Goal: Check status: Check status

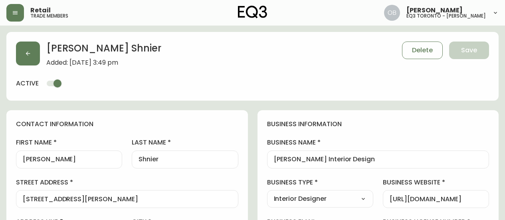
select select "ON"
select select "CA"
select select "CA_EN"
select select "Outreach from a Trade Rep"
select select "Interior Designer"
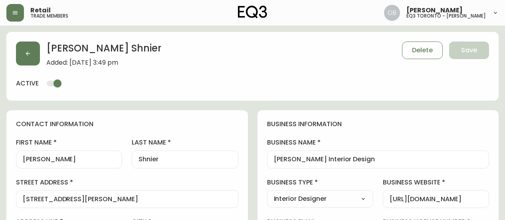
select select "cjw10z96r007p6gs0hn5531do"
select select "false"
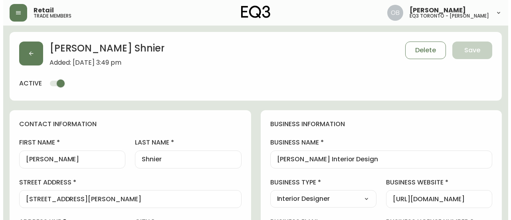
scroll to position [240, 0]
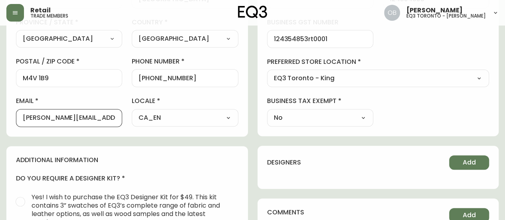
click at [6, 10] on header "Retail trade members [PERSON_NAME] eq3 toronto - [PERSON_NAME]" at bounding box center [252, 13] width 505 height 26
click at [12, 16] on button "button" at bounding box center [15, 13] width 18 height 18
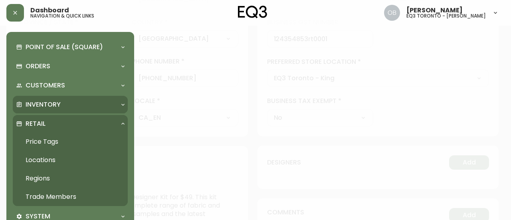
click at [58, 107] on p "Inventory" at bounding box center [43, 104] width 35 height 9
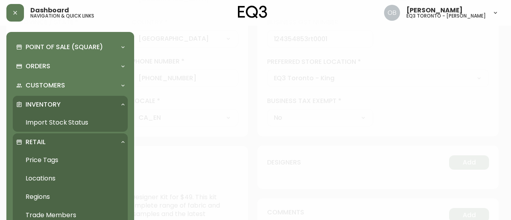
click at [57, 120] on link "Import Stock Status" at bounding box center [70, 122] width 115 height 18
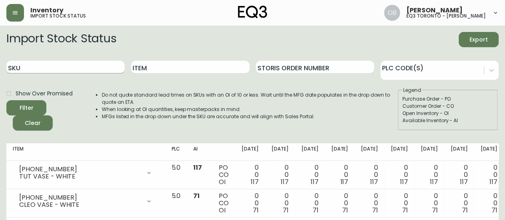
click at [103, 69] on input "SKU" at bounding box center [65, 67] width 118 height 13
paste input "[PHONE_NUMBER]"
click at [6, 100] on button "Filter" at bounding box center [26, 107] width 40 height 15
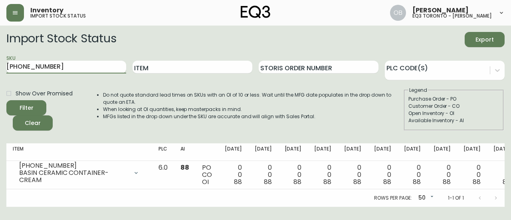
click at [100, 69] on input "[PHONE_NUMBER]" at bounding box center [66, 67] width 120 height 13
paste input "[PHONE_NUMBER]"
click at [6, 100] on button "Filter" at bounding box center [26, 107] width 40 height 15
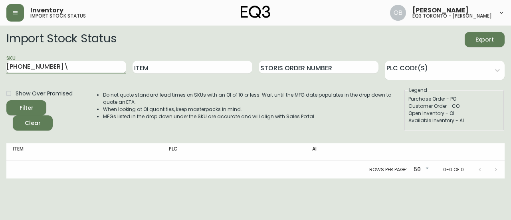
click at [93, 68] on input "[PHONE_NUMBER]\" at bounding box center [66, 67] width 120 height 13
click at [6, 100] on button "Filter" at bounding box center [26, 107] width 40 height 15
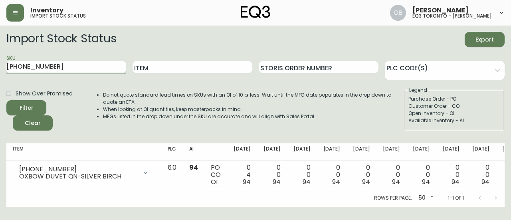
paste input "[PHONE_NUMBER]"
paste input "text"
click at [6, 100] on button "Filter" at bounding box center [26, 107] width 40 height 15
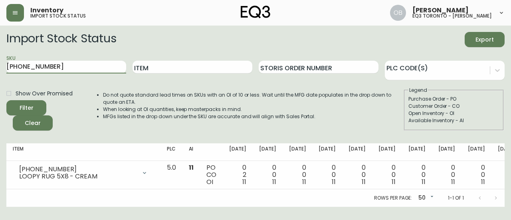
paste input "[PHONE_NUMBER]"
paste input "text"
click at [6, 100] on button "Filter" at bounding box center [26, 107] width 40 height 15
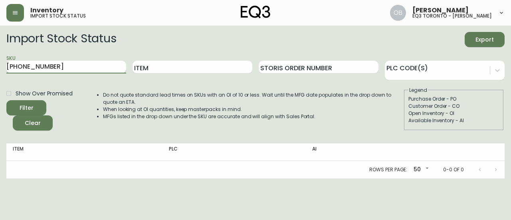
click at [48, 62] on input "[PHONE_NUMBER]" at bounding box center [66, 67] width 120 height 13
paste input "40-348-7"
click at [6, 100] on button "Filter" at bounding box center [26, 107] width 40 height 15
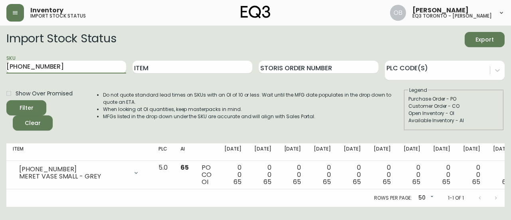
click at [65, 63] on input "[PHONE_NUMBER]" at bounding box center [66, 67] width 120 height 13
paste input "30-410-8"
click at [6, 100] on button "Filter" at bounding box center [26, 107] width 40 height 15
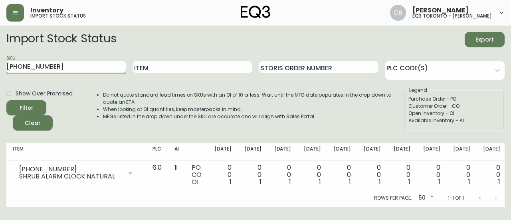
click at [69, 70] on input "[PHONE_NUMBER]" at bounding box center [66, 67] width 120 height 13
paste input "[PHONE_NUMBER]"
click at [6, 100] on button "Filter" at bounding box center [26, 107] width 40 height 15
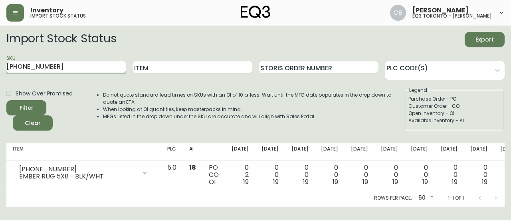
click at [98, 67] on input "[PHONE_NUMBER]" at bounding box center [66, 67] width 120 height 13
paste input "230-005-"
click at [6, 100] on button "Filter" at bounding box center [26, 107] width 40 height 15
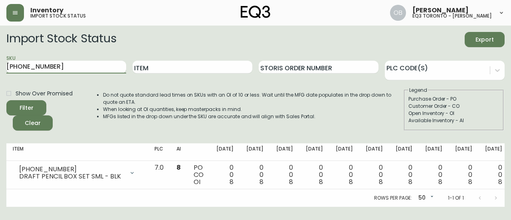
click at [107, 64] on input "[PHONE_NUMBER]" at bounding box center [66, 67] width 120 height 13
paste input "[PHONE_NUMBER]"
click at [6, 100] on button "Filter" at bounding box center [26, 107] width 40 height 15
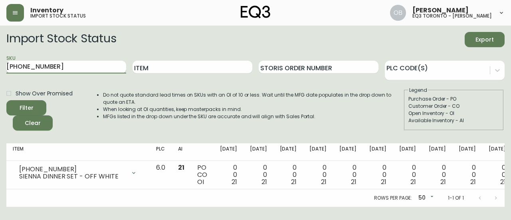
click at [92, 64] on input "[PHONE_NUMBER]" at bounding box center [66, 67] width 120 height 13
paste input "179-6"
click at [6, 100] on button "Filter" at bounding box center [26, 107] width 40 height 15
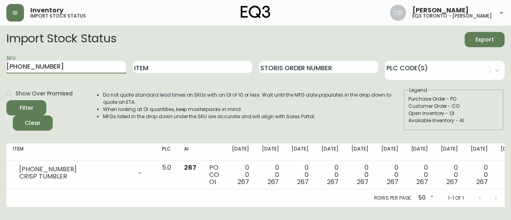
paste input "[PHONE_NUMBER]"
click at [90, 69] on input "3110-179-63110-063-7" at bounding box center [66, 67] width 120 height 13
click at [92, 70] on input "3110-179-63110-063-7" at bounding box center [66, 67] width 120 height 13
click at [113, 66] on input "3110-179-63110-063-7" at bounding box center [66, 67] width 120 height 13
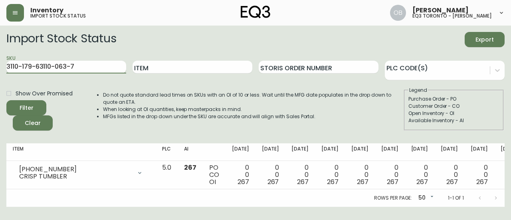
click at [113, 66] on input "3110-179-63110-063-7" at bounding box center [66, 67] width 120 height 13
paste input "text"
click at [6, 100] on button "Filter" at bounding box center [26, 107] width 40 height 15
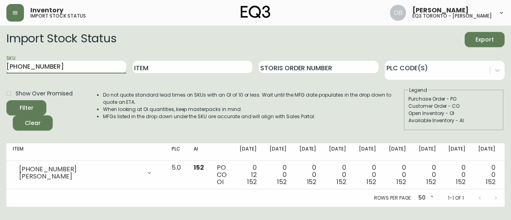
click at [77, 72] on input "[PHONE_NUMBER]" at bounding box center [66, 67] width 120 height 13
paste input "[PHONE_NUMBER]"
click at [6, 100] on button "Filter" at bounding box center [26, 107] width 40 height 15
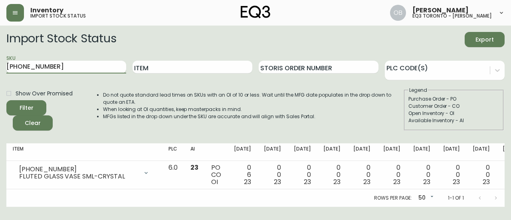
click at [95, 64] on input "[PHONE_NUMBER]" at bounding box center [66, 67] width 120 height 13
paste input "54-7"
click at [6, 100] on button "Filter" at bounding box center [26, 107] width 40 height 15
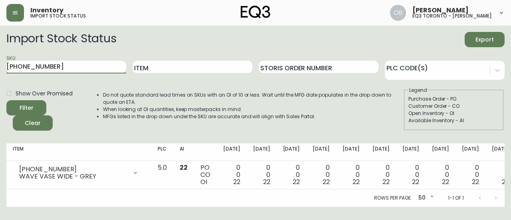
click at [105, 70] on input "[PHONE_NUMBER]" at bounding box center [66, 67] width 120 height 13
paste input "3"
click at [6, 100] on button "Filter" at bounding box center [26, 107] width 40 height 15
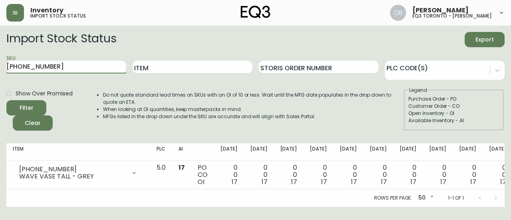
click at [87, 74] on div "SKU [PHONE_NUMBER]" at bounding box center [66, 67] width 120 height 26
click at [96, 67] on input "[PHONE_NUMBER]" at bounding box center [66, 67] width 120 height 13
paste input "400-8"
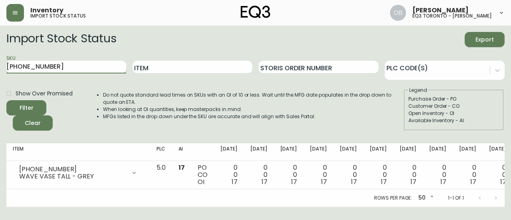
click at [6, 100] on button "Filter" at bounding box center [26, 107] width 40 height 15
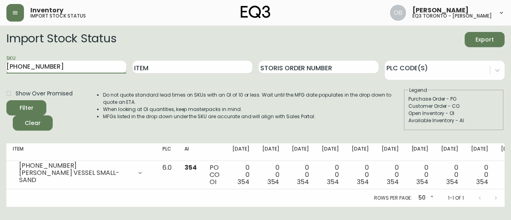
click at [106, 71] on input "[PHONE_NUMBER]" at bounding box center [66, 67] width 120 height 13
paste input "1"
click at [6, 100] on button "Filter" at bounding box center [26, 107] width 40 height 15
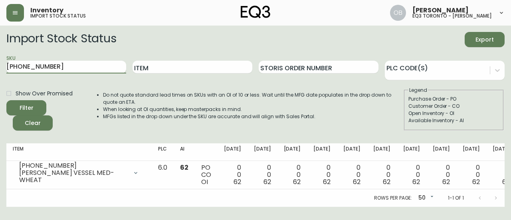
click at [52, 71] on input "[PHONE_NUMBER]" at bounding box center [66, 67] width 120 height 13
paste input "2"
click at [6, 100] on button "Filter" at bounding box center [26, 107] width 40 height 15
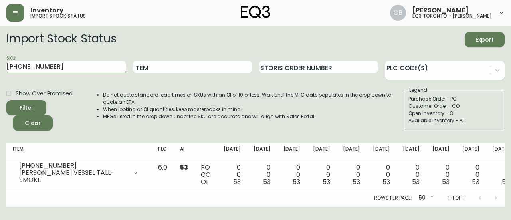
click at [94, 63] on input "[PHONE_NUMBER]" at bounding box center [66, 67] width 120 height 13
paste input "10-271-7"
click at [6, 100] on button "Filter" at bounding box center [26, 107] width 40 height 15
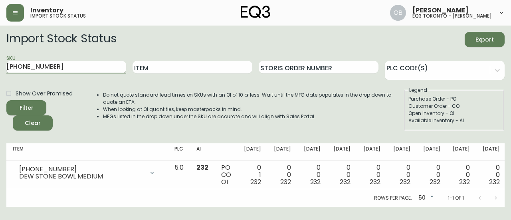
click at [98, 67] on input "[PHONE_NUMBER]" at bounding box center [66, 67] width 120 height 13
paste input "90-786-9"
click at [6, 100] on button "Filter" at bounding box center [26, 107] width 40 height 15
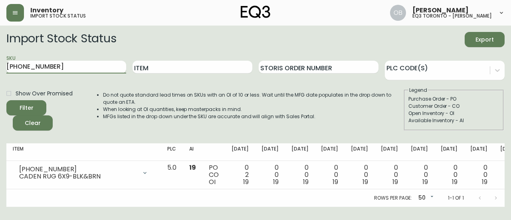
click at [92, 67] on input "[PHONE_NUMBER]" at bounding box center [66, 67] width 120 height 13
paste input "[PHONE_NUMBER]"
click at [6, 100] on button "Filter" at bounding box center [26, 107] width 40 height 15
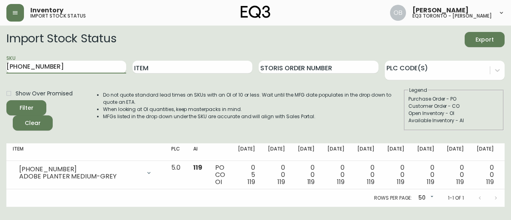
click at [96, 61] on input "[PHONE_NUMBER]" at bounding box center [66, 67] width 120 height 13
click at [96, 62] on input "[PHONE_NUMBER]" at bounding box center [66, 67] width 120 height 13
paste input "30-334-1"
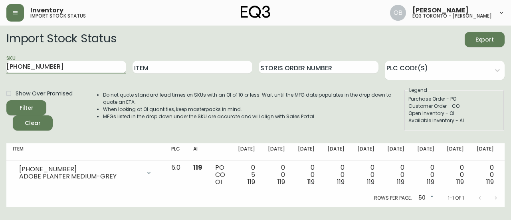
click at [6, 100] on button "Filter" at bounding box center [26, 107] width 40 height 15
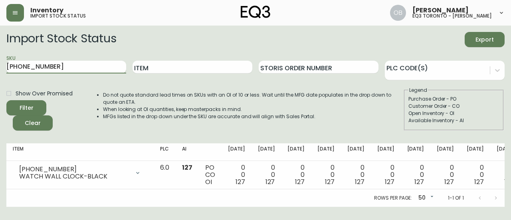
click at [70, 69] on input "[PHONE_NUMBER]" at bounding box center [66, 67] width 120 height 13
paste input "632-0"
click at [6, 100] on button "Filter" at bounding box center [26, 107] width 40 height 15
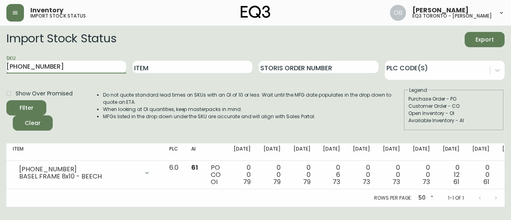
click at [99, 64] on input "[PHONE_NUMBER]" at bounding box center [66, 67] width 120 height 13
paste input "230-650"
click at [6, 100] on button "Filter" at bounding box center [26, 107] width 40 height 15
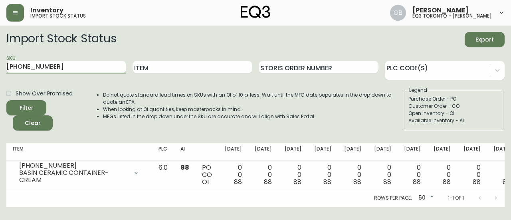
click at [107, 65] on input "[PHONE_NUMBER]" at bounding box center [66, 67] width 120 height 13
paste input "[PHONE_NUMBER]"
click at [6, 100] on button "Filter" at bounding box center [26, 107] width 40 height 15
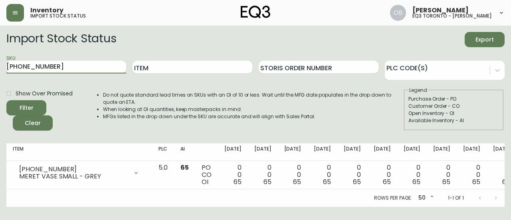
click at [85, 62] on input "[PHONE_NUMBER]" at bounding box center [66, 67] width 120 height 13
paste input "90-767-0"
click at [6, 100] on button "Filter" at bounding box center [26, 107] width 40 height 15
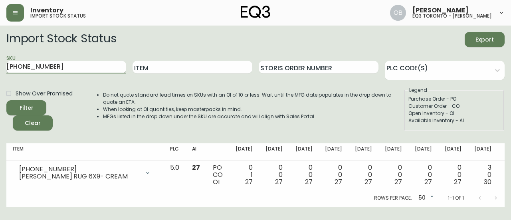
click at [83, 65] on input "[PHONE_NUMBER]" at bounding box center [66, 67] width 120 height 13
paste input "40-940"
click at [6, 100] on button "Filter" at bounding box center [26, 107] width 40 height 15
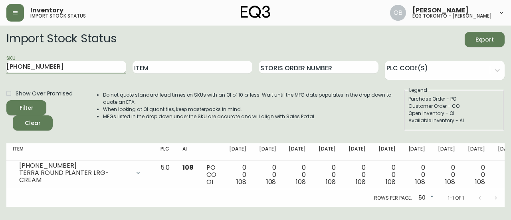
click at [97, 64] on input "[PHONE_NUMBER]" at bounding box center [66, 67] width 120 height 13
paste input "30-629-1"
click at [6, 100] on button "Filter" at bounding box center [26, 107] width 40 height 15
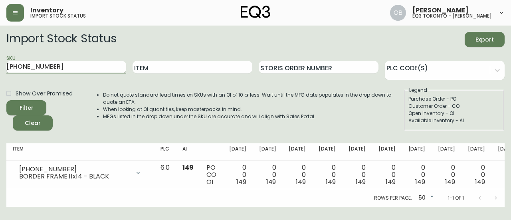
click at [71, 67] on input "[PHONE_NUMBER]" at bounding box center [66, 67] width 120 height 13
paste input "10-431-8"
click at [6, 100] on button "Filter" at bounding box center [26, 107] width 40 height 15
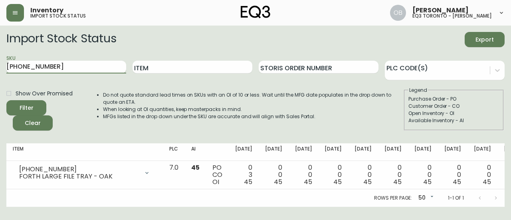
click at [101, 67] on input "[PHONE_NUMBER]" at bounding box center [66, 67] width 120 height 13
paste input "30-334-1"
click at [6, 100] on button "Filter" at bounding box center [26, 107] width 40 height 15
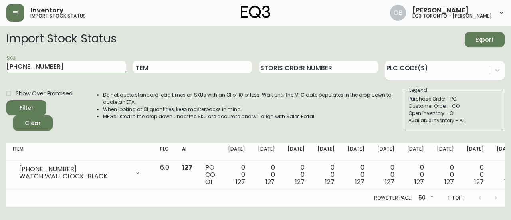
click at [97, 72] on input "[PHONE_NUMBER]" at bounding box center [66, 67] width 120 height 13
click at [97, 71] on input "[PHONE_NUMBER]" at bounding box center [66, 67] width 120 height 13
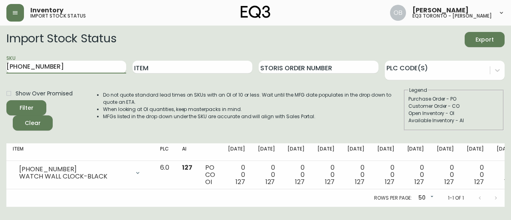
click at [97, 71] on input "[PHONE_NUMBER]" at bounding box center [66, 67] width 120 height 13
paste input "628"
click at [6, 100] on button "Filter" at bounding box center [26, 107] width 40 height 15
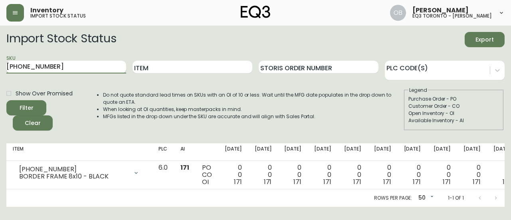
click at [70, 65] on input "[PHONE_NUMBER]" at bounding box center [66, 67] width 120 height 13
paste input "10-846-0"
click at [6, 100] on button "Filter" at bounding box center [26, 107] width 40 height 15
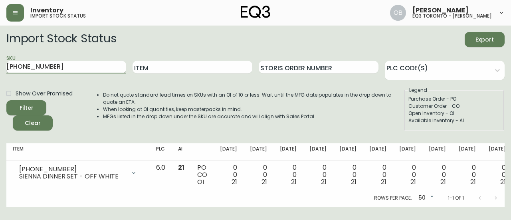
click at [93, 70] on input "[PHONE_NUMBER]" at bounding box center [66, 67] width 120 height 13
paste input "179-6"
click at [6, 100] on button "Filter" at bounding box center [26, 107] width 40 height 15
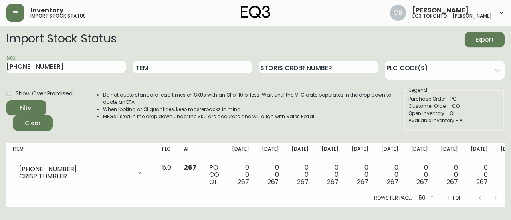
click at [68, 63] on input "[PHONE_NUMBER]" at bounding box center [66, 67] width 120 height 13
paste input "063-5"
click at [6, 100] on button "Filter" at bounding box center [26, 107] width 40 height 15
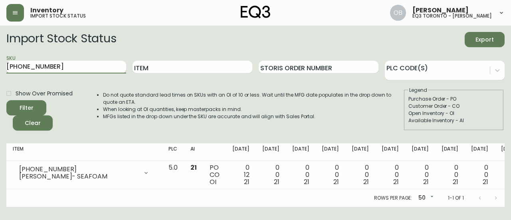
click at [77, 61] on input "[PHONE_NUMBER]" at bounding box center [66, 67] width 120 height 13
paste input "[PHONE_NUMBER]"
click at [6, 100] on button "Filter" at bounding box center [26, 107] width 40 height 15
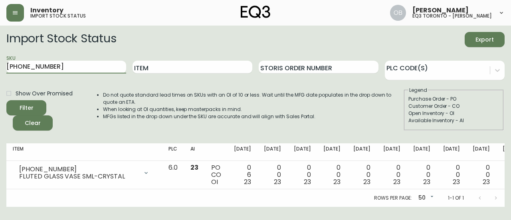
drag, startPoint x: 74, startPoint y: 48, endPoint x: 67, endPoint y: 60, distance: 13.8
click at [74, 49] on form "Import Stock Status Export SKU [PHONE_NUMBER] Item Storis Order Number PLC Code…" at bounding box center [255, 81] width 499 height 99
click at [66, 60] on div "SKU [PHONE_NUMBER]" at bounding box center [66, 67] width 120 height 26
click at [66, 66] on input "[PHONE_NUMBER]" at bounding box center [66, 67] width 120 height 13
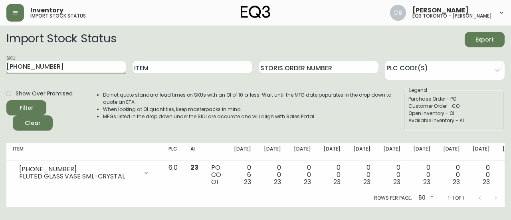
click at [66, 66] on input "[PHONE_NUMBER]" at bounding box center [66, 67] width 120 height 13
paste input "4"
click at [6, 100] on button "Filter" at bounding box center [26, 107] width 40 height 15
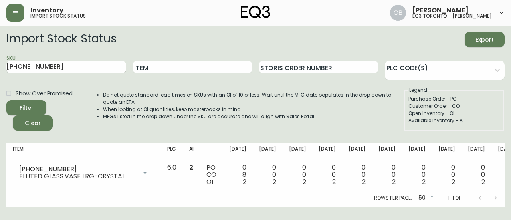
click at [77, 69] on input "[PHONE_NUMBER]" at bounding box center [66, 67] width 120 height 13
paste input "30-635-8"
click at [6, 100] on button "Filter" at bounding box center [26, 107] width 40 height 15
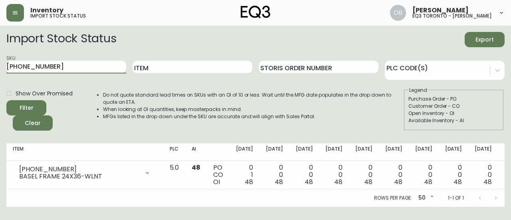
click at [101, 63] on input "[PHONE_NUMBER]" at bounding box center [66, 67] width 120 height 13
paste input "10-746"
click at [6, 100] on button "Filter" at bounding box center [26, 107] width 40 height 15
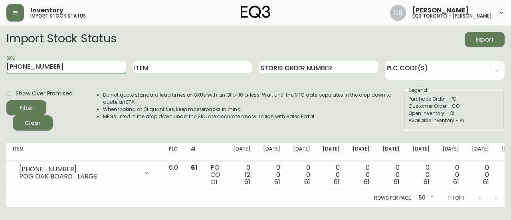
click at [98, 66] on input "[PHONE_NUMBER]" at bounding box center [66, 67] width 120 height 13
paste input "1102-5"
click at [6, 100] on button "Filter" at bounding box center [26, 107] width 40 height 15
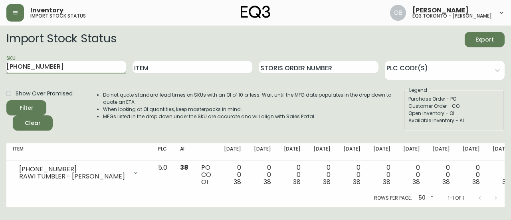
click at [101, 63] on input "[PHONE_NUMBER]" at bounding box center [66, 67] width 120 height 13
paste input "40-302-7"
click at [6, 100] on button "Filter" at bounding box center [26, 107] width 40 height 15
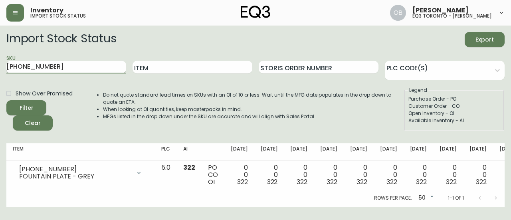
click at [67, 71] on input "[PHONE_NUMBER]" at bounding box center [66, 67] width 120 height 13
paste input "9403"
click at [6, 100] on button "Filter" at bounding box center [26, 107] width 40 height 15
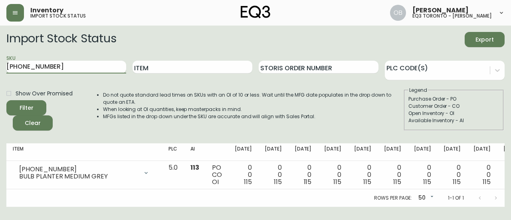
click at [62, 70] on input "[PHONE_NUMBER]" at bounding box center [66, 67] width 120 height 13
click at [61, 70] on input "[PHONE_NUMBER]" at bounding box center [66, 67] width 120 height 13
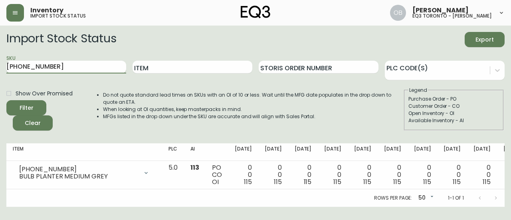
click at [61, 70] on input "[PHONE_NUMBER]" at bounding box center [66, 67] width 120 height 13
paste input "[PHONE_NUMBER]"
click at [6, 100] on button "Filter" at bounding box center [26, 107] width 40 height 15
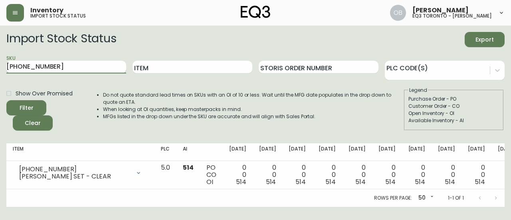
click at [92, 65] on input "[PHONE_NUMBER]" at bounding box center [66, 67] width 120 height 13
paste input "30-632-0"
click at [6, 100] on button "Filter" at bounding box center [26, 107] width 40 height 15
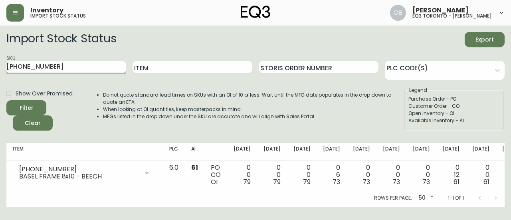
click at [102, 71] on input "[PHONE_NUMBER]" at bounding box center [66, 67] width 120 height 13
paste input "90-750-8"
click at [6, 100] on button "Filter" at bounding box center [26, 107] width 40 height 15
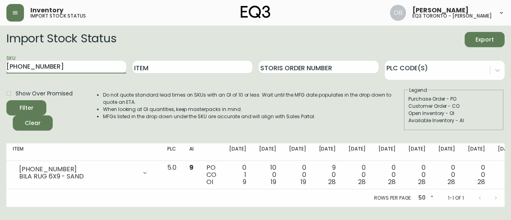
click at [85, 72] on input "[PHONE_NUMBER]" at bounding box center [66, 67] width 120 height 13
click at [85, 69] on input "[PHONE_NUMBER]" at bounding box center [66, 67] width 120 height 13
paste input "40-820-6"
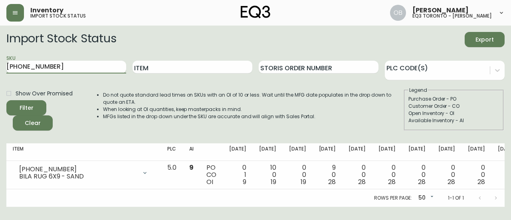
click at [6, 100] on button "Filter" at bounding box center [26, 107] width 40 height 15
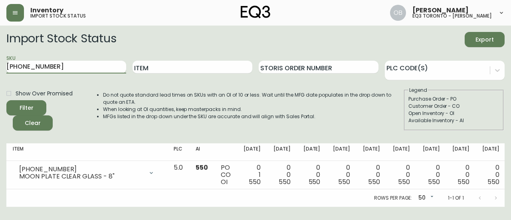
click at [97, 66] on input "[PHONE_NUMBER]" at bounding box center [66, 67] width 120 height 13
paste input "417-1"
type input "[PHONE_NUMBER]"
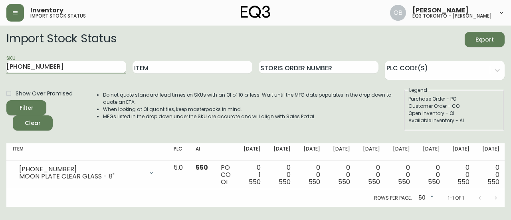
click at [6, 100] on button "Filter" at bounding box center [26, 107] width 40 height 15
